Goal: Task Accomplishment & Management: Use online tool/utility

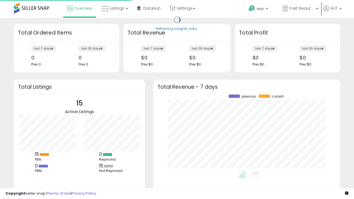
scroll to position [77, 176]
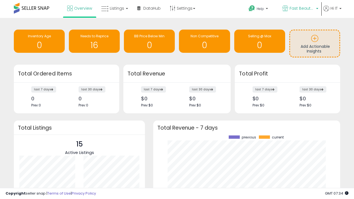
click at [300, 9] on span "Fast Beauty ([GEOGRAPHIC_DATA])" at bounding box center [301, 9] width 25 height 6
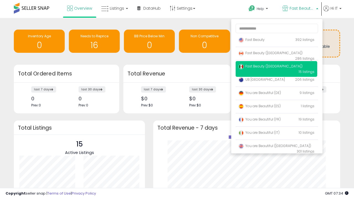
click at [276, 67] on span "Fast Beauty ([GEOGRAPHIC_DATA])" at bounding box center [270, 66] width 64 height 5
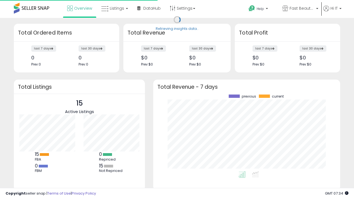
scroll to position [77, 176]
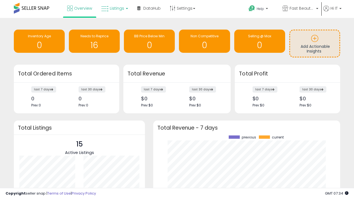
click at [114, 8] on span "Listings" at bounding box center [117, 9] width 14 height 6
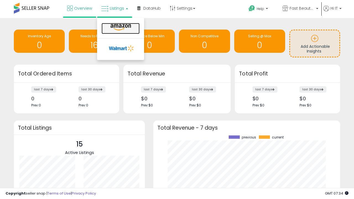
click at [120, 27] on icon at bounding box center [121, 27] width 24 height 7
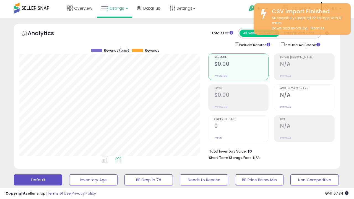
scroll to position [113, 189]
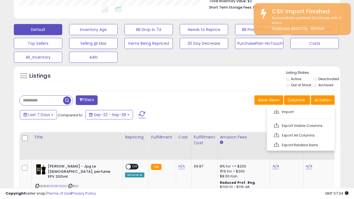
click at [276, 111] on span at bounding box center [276, 111] width 5 height 4
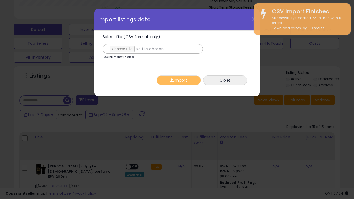
type input "**********"
click at [178, 80] on button "Import" at bounding box center [178, 80] width 44 height 10
